Goal: Browse casually: Explore the website without a specific task or goal

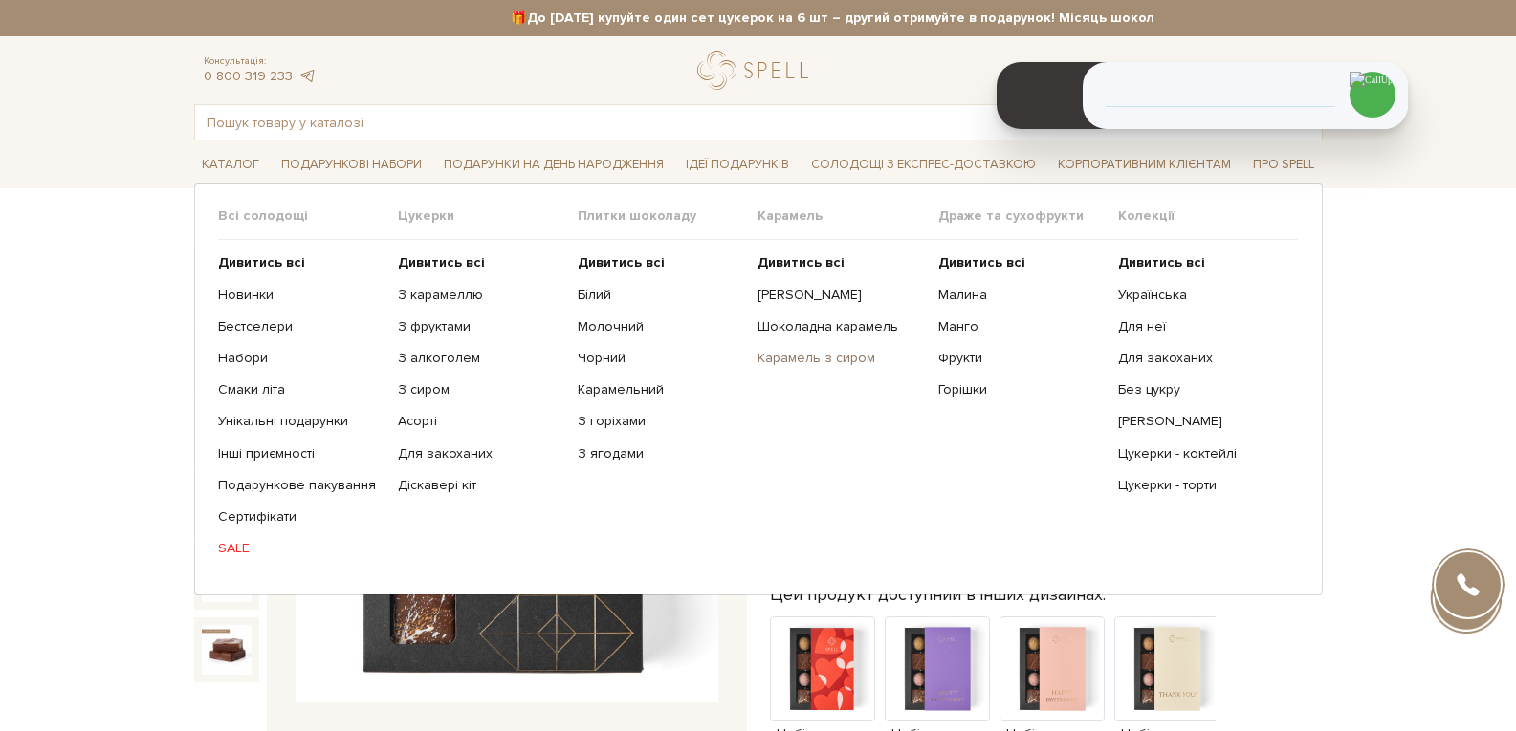
click at [791, 355] on link "Карамель з сиром" at bounding box center [839, 358] width 165 height 17
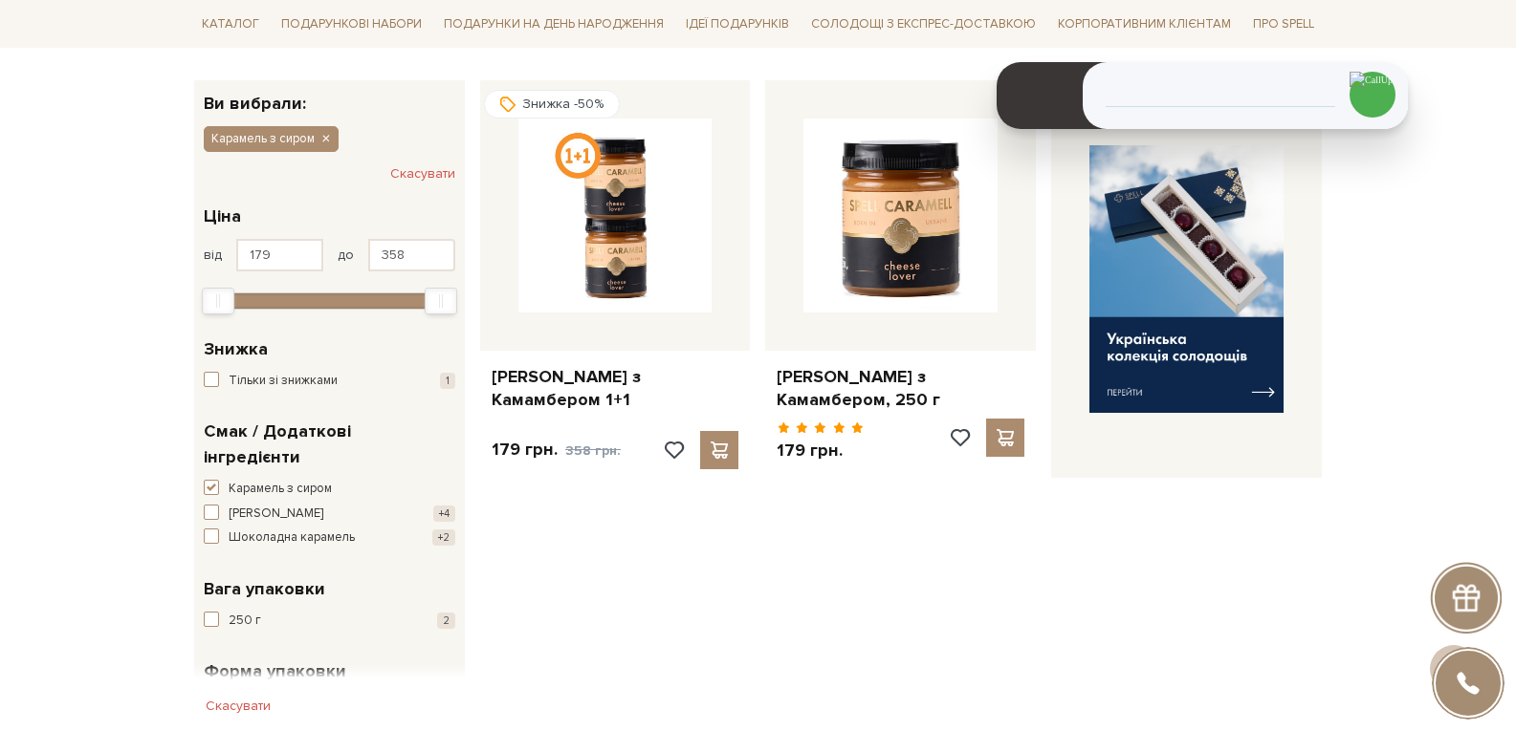
drag, startPoint x: 1162, startPoint y: 579, endPoint x: 1126, endPoint y: 603, distance: 42.7
click at [1160, 580] on div "Знижка -50% Карамель з Камамбером 1+1 179 грн. 358 грн." at bounding box center [901, 447] width 858 height 734
click at [1406, 323] on div "Головна Вся продукція [GEOGRAPHIC_DATA] Карамель з [GEOGRAPHIC_DATA] Карамель з…" at bounding box center [758, 685] width 1516 height 1522
